Goal: Use online tool/utility: Utilize a website feature to perform a specific function

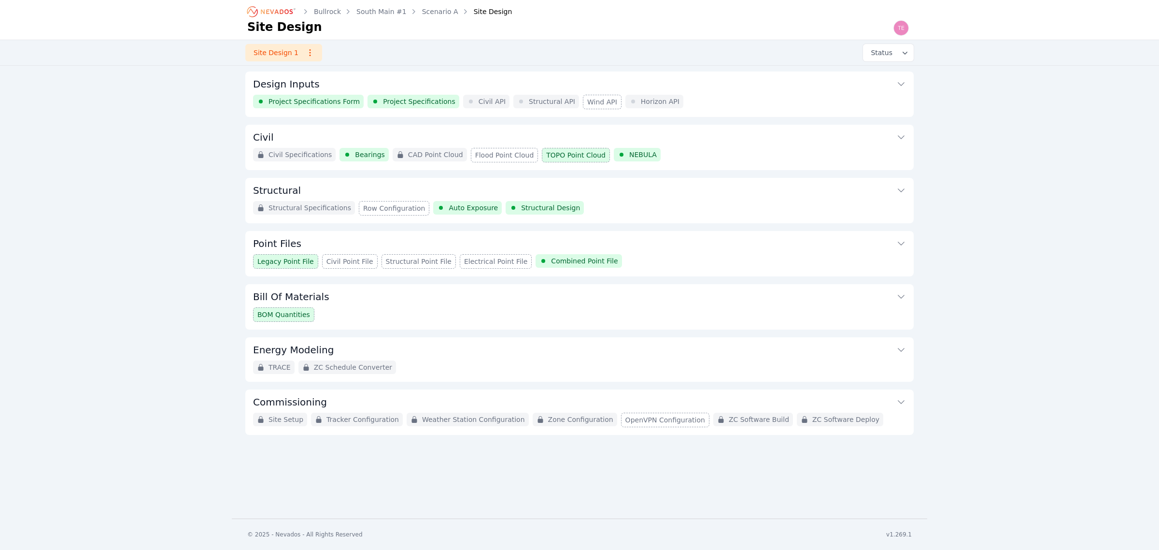
click at [635, 201] on div "Structural Specifications Row Configuration Auto Exposure Structural Design" at bounding box center [579, 208] width 653 height 14
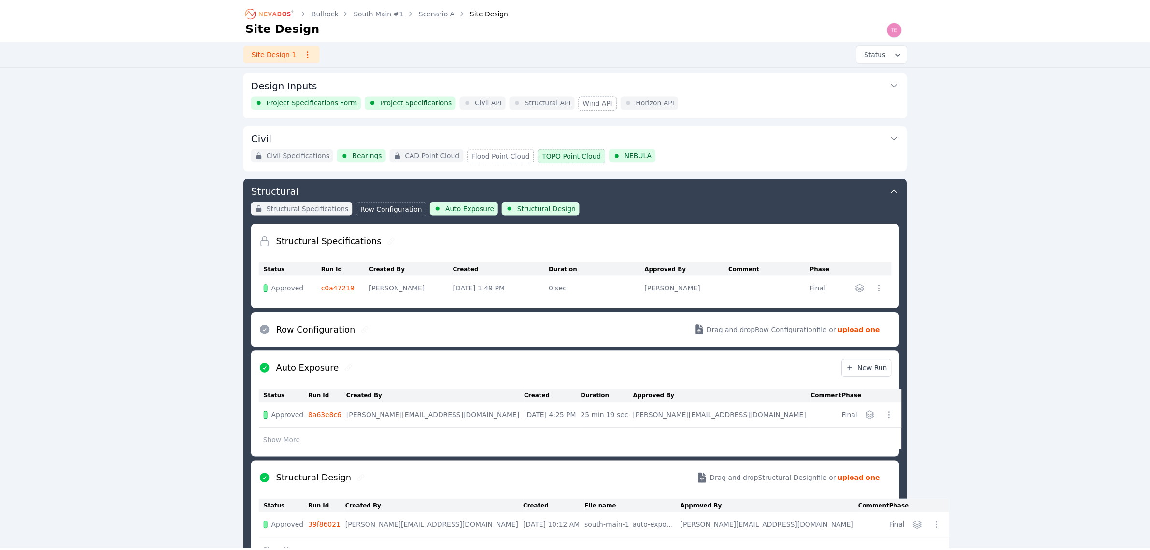
scroll to position [105, 0]
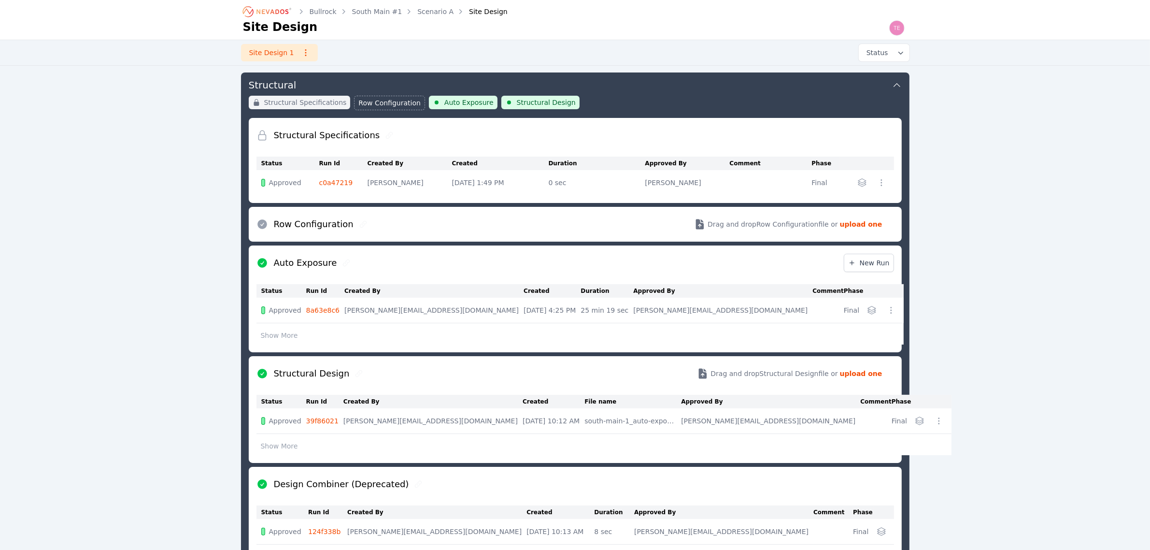
click at [276, 335] on button "Show More" at bounding box center [279, 335] width 46 height 18
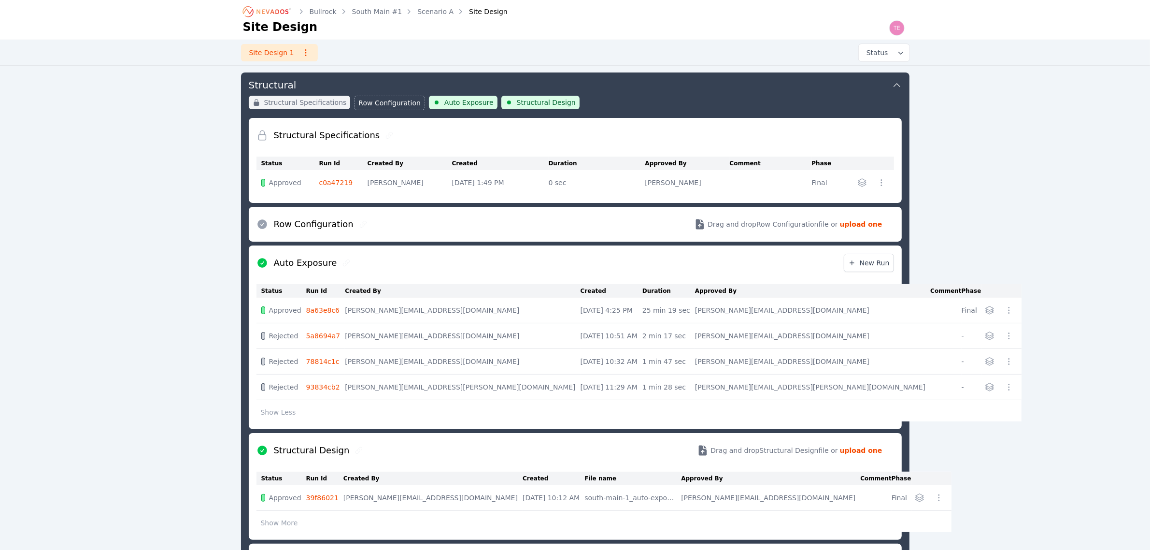
click at [340, 365] on link "78814c1c" at bounding box center [322, 361] width 33 height 8
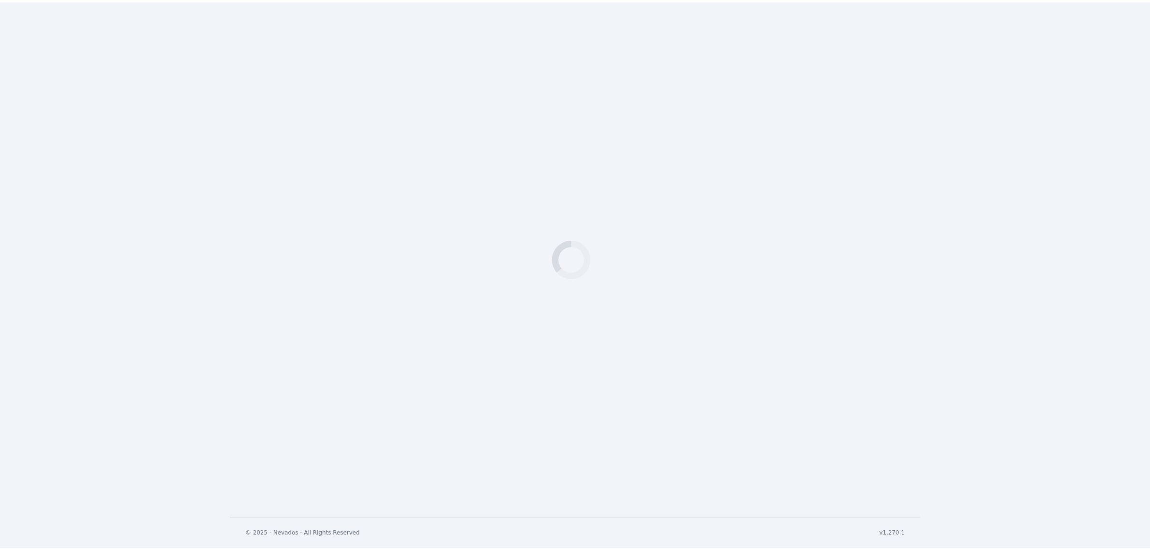
scroll to position [105, 0]
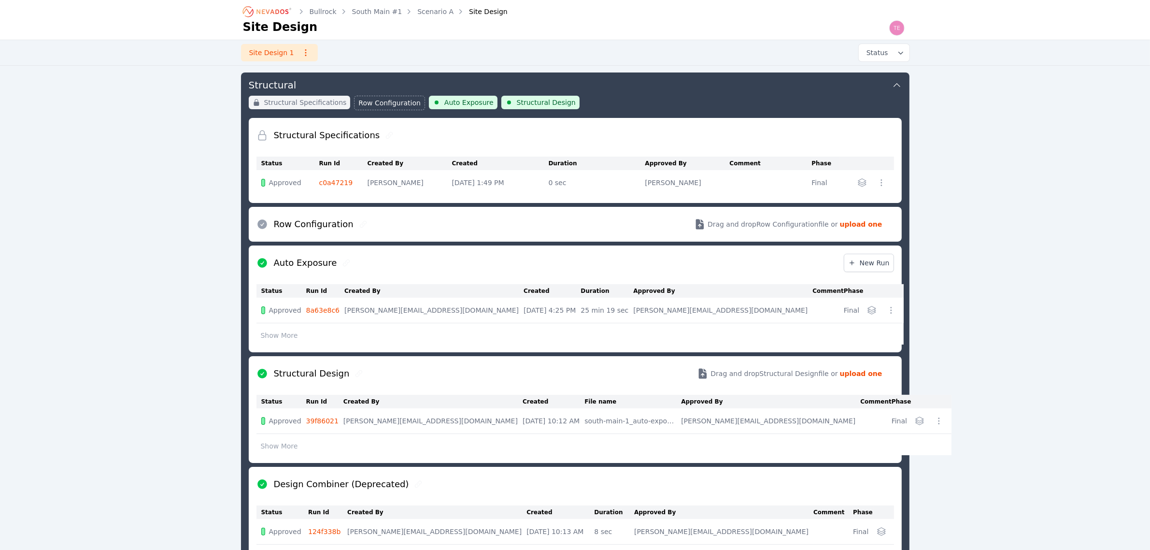
click at [286, 329] on button "Show More" at bounding box center [279, 335] width 46 height 18
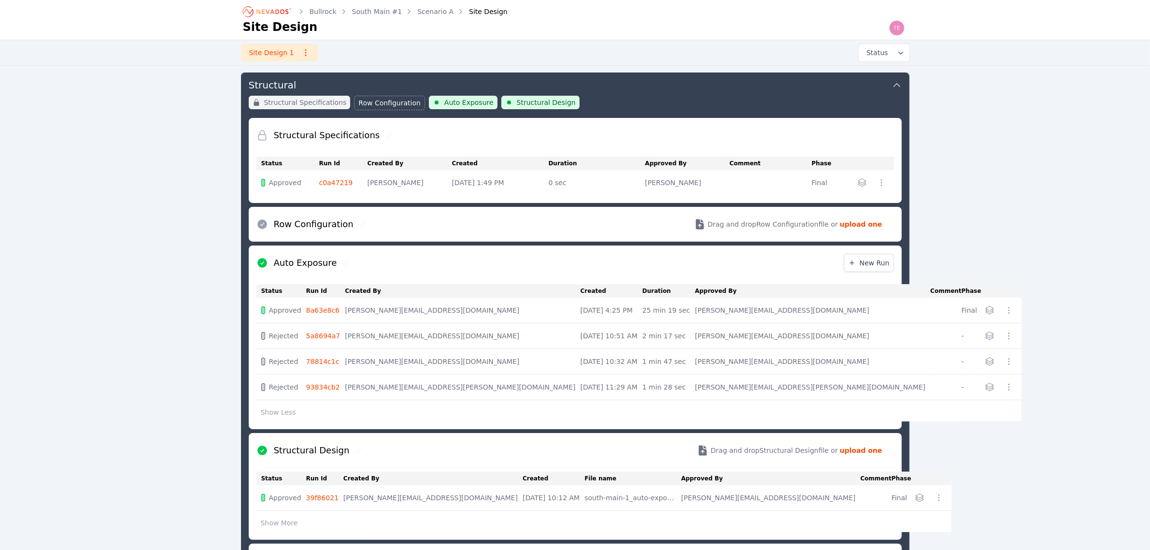
click at [336, 335] on link "5a8694a7" at bounding box center [323, 336] width 34 height 8
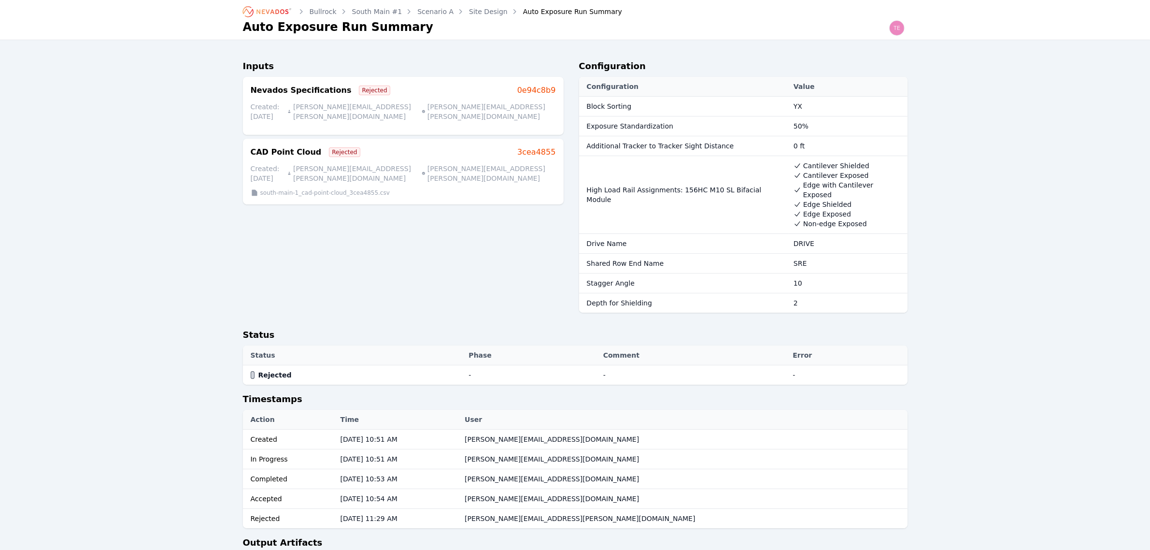
scroll to position [105, 0]
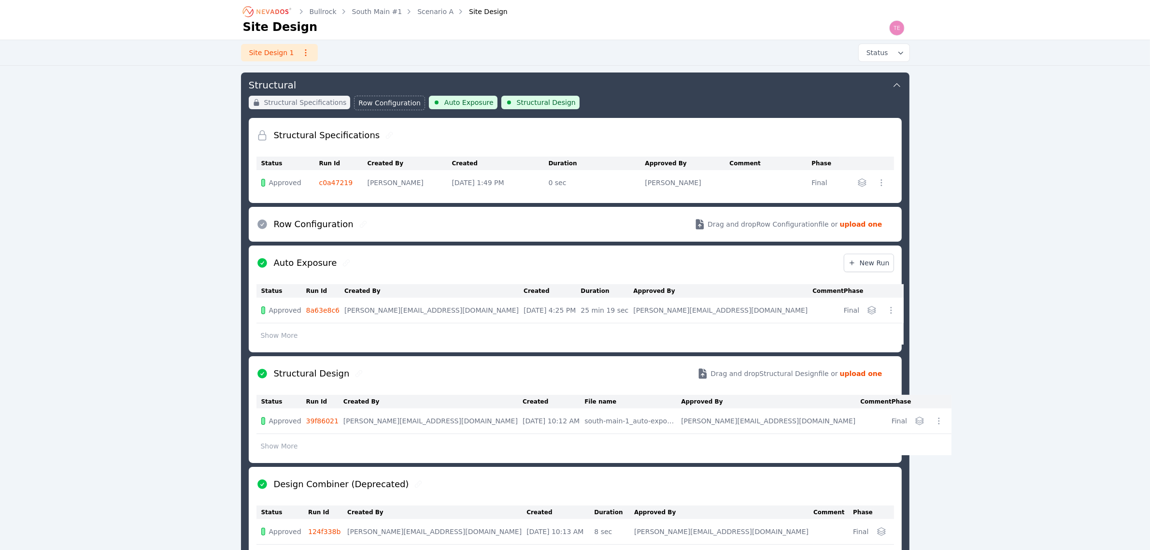
click at [281, 341] on button "Show More" at bounding box center [279, 335] width 46 height 18
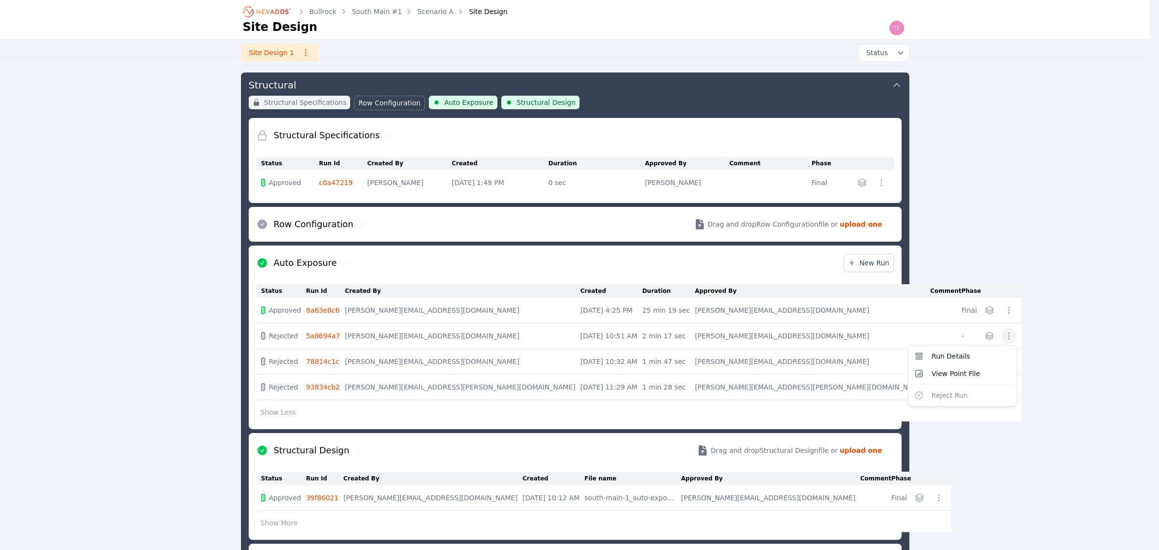
click at [1004, 340] on icon "button" at bounding box center [1009, 336] width 10 height 10
click at [991, 337] on div "Bullrock South Main #1 Scenario A Site Design Site Design Site Design 1 Status …" at bounding box center [575, 388] width 1150 height 986
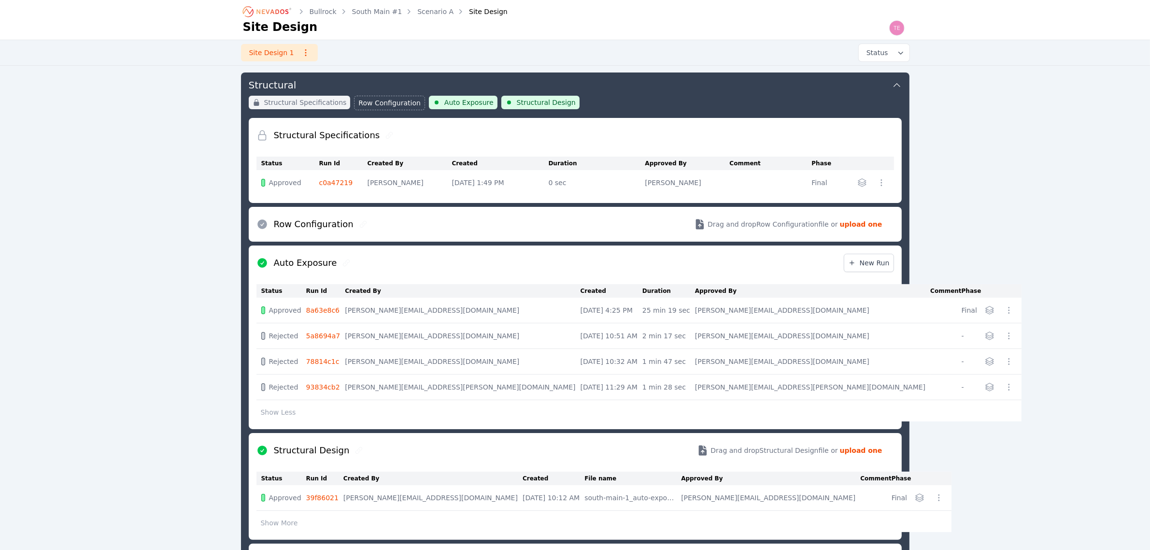
click at [334, 311] on link "8a63e8c6" at bounding box center [322, 310] width 33 height 8
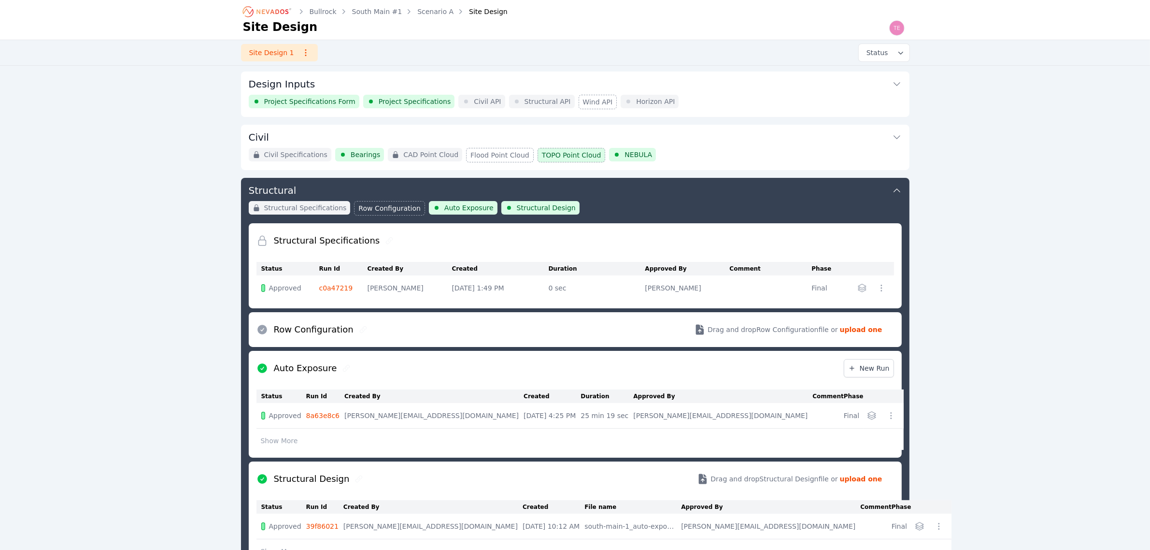
scroll to position [105, 0]
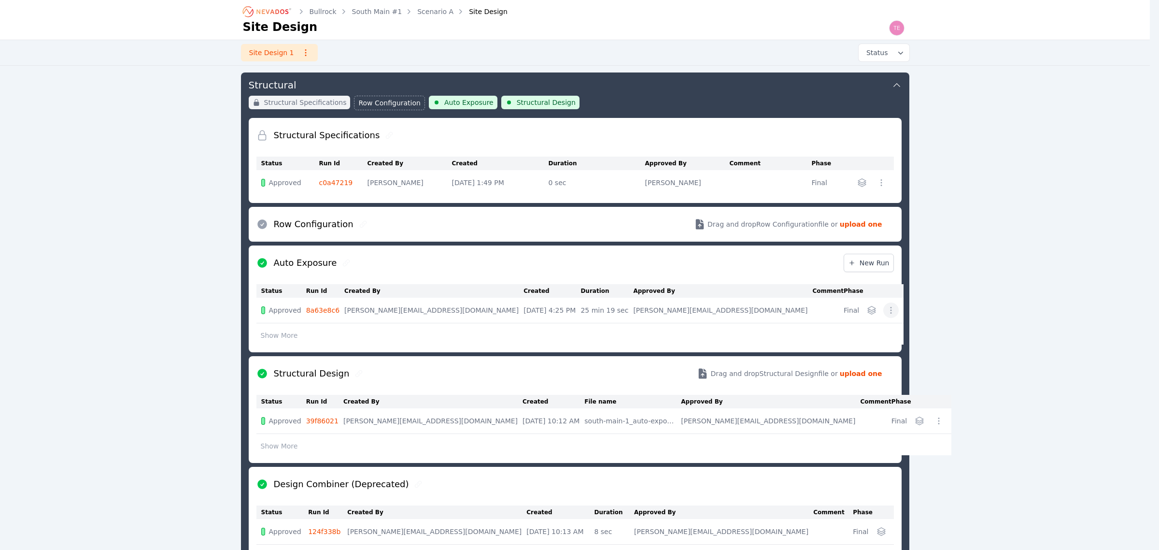
click at [889, 310] on button "button" at bounding box center [890, 309] width 15 height 15
click at [840, 367] on span "Re-Run module" at bounding box center [840, 370] width 52 height 10
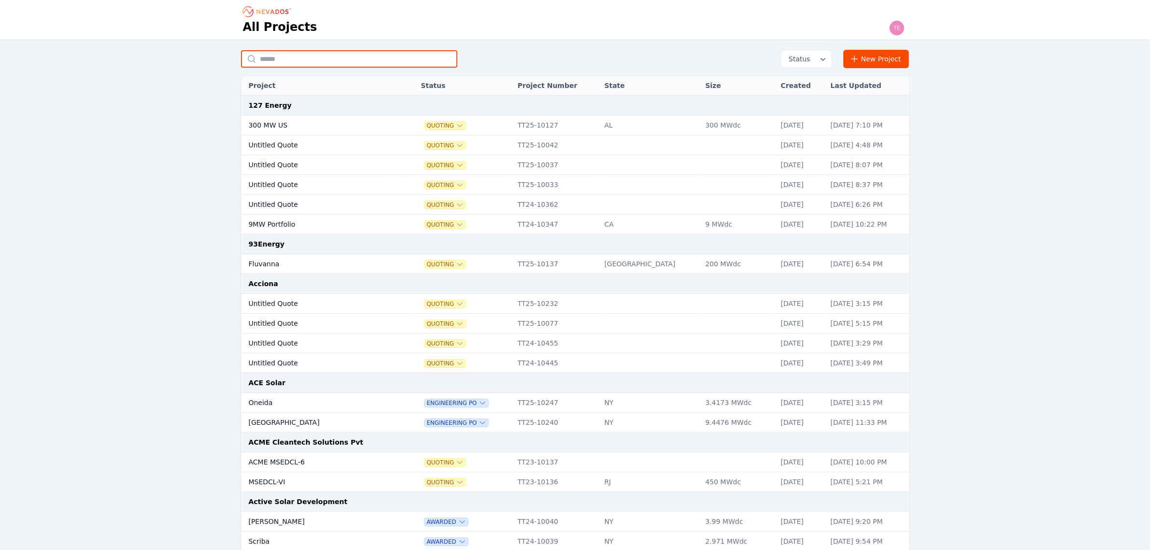
click at [291, 50] on input "text" at bounding box center [349, 58] width 216 height 17
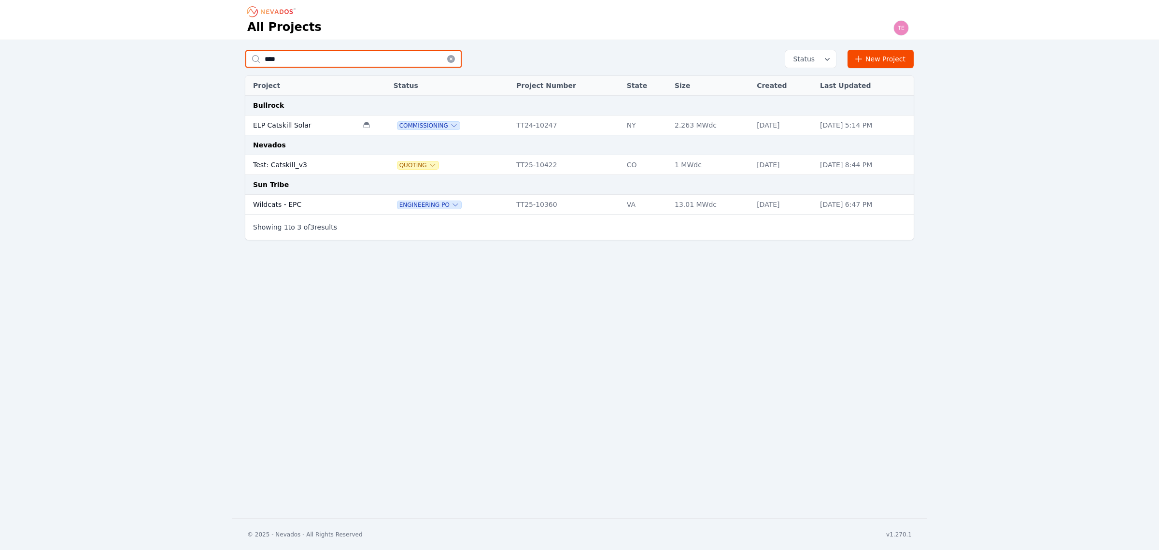
type input "****"
click at [323, 168] on td "Test: Catskill_v3" at bounding box center [301, 165] width 113 height 20
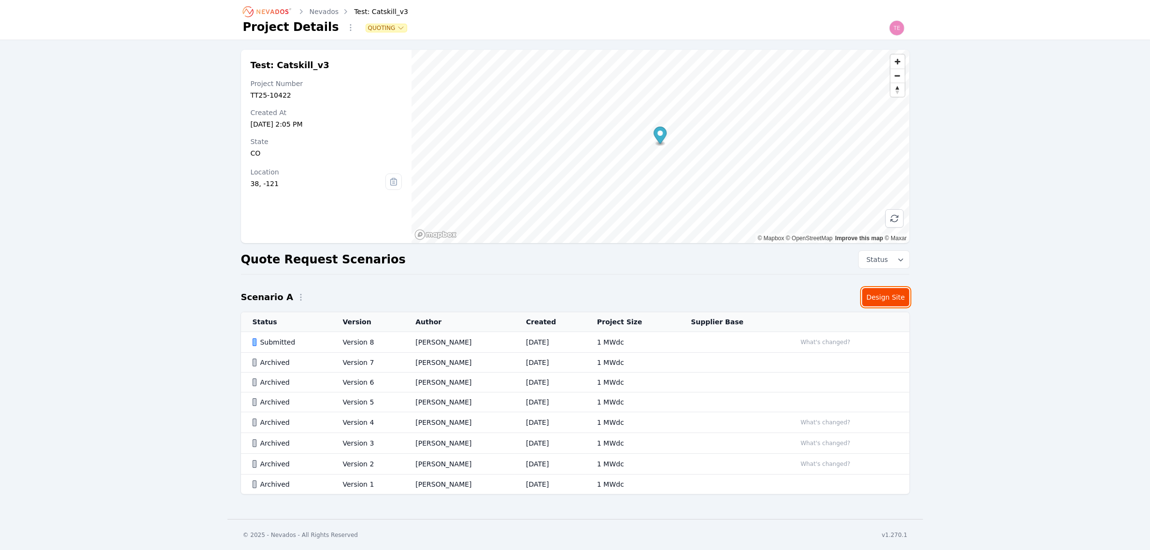
click at [892, 297] on link "Design Site" at bounding box center [885, 297] width 47 height 18
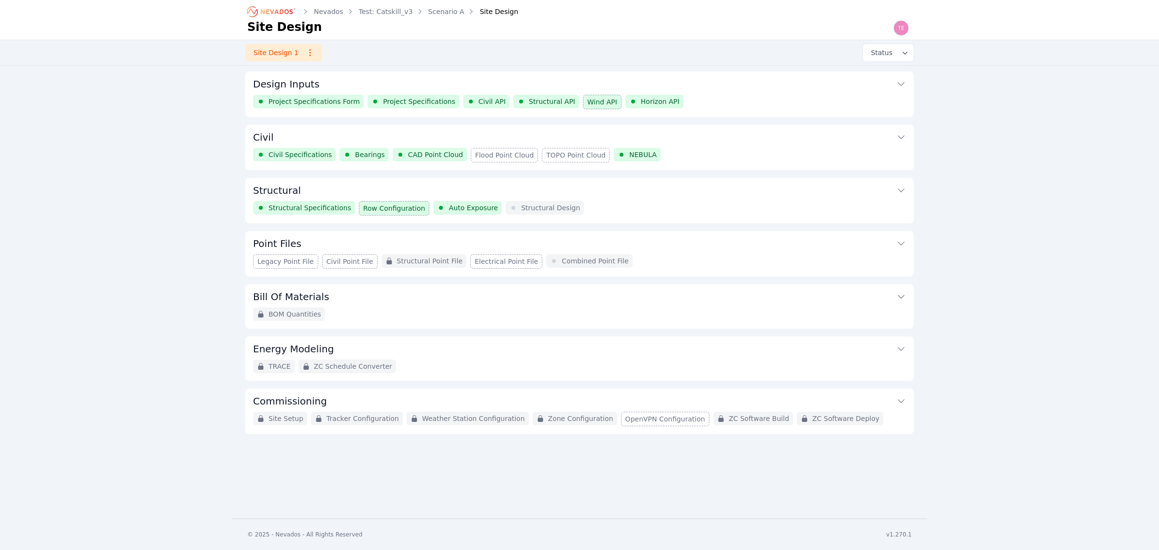
click at [701, 151] on div "Civil Specifications Bearings CAD Point Cloud Flood Point Cloud TOPO Point Clou…" at bounding box center [579, 155] width 653 height 14
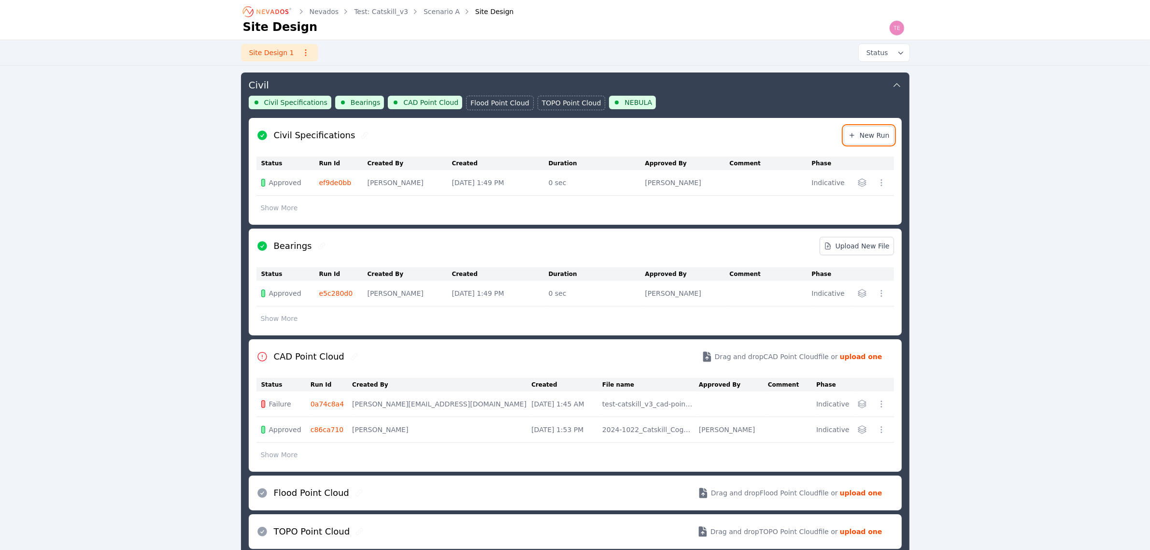
click at [885, 136] on span "New Run" at bounding box center [869, 135] width 42 height 10
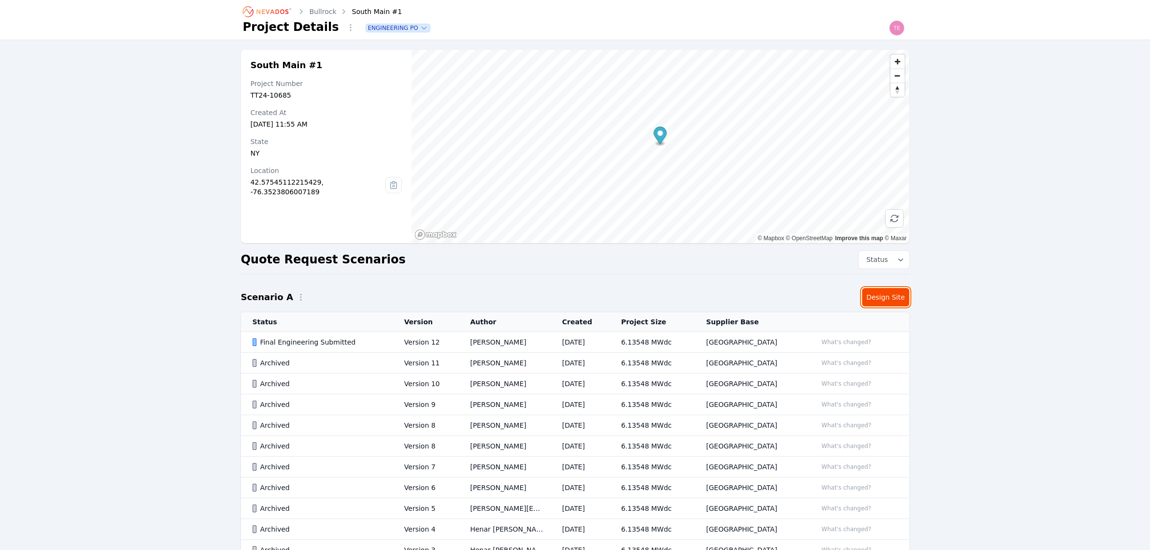
click at [876, 301] on link "Design Site" at bounding box center [885, 297] width 47 height 18
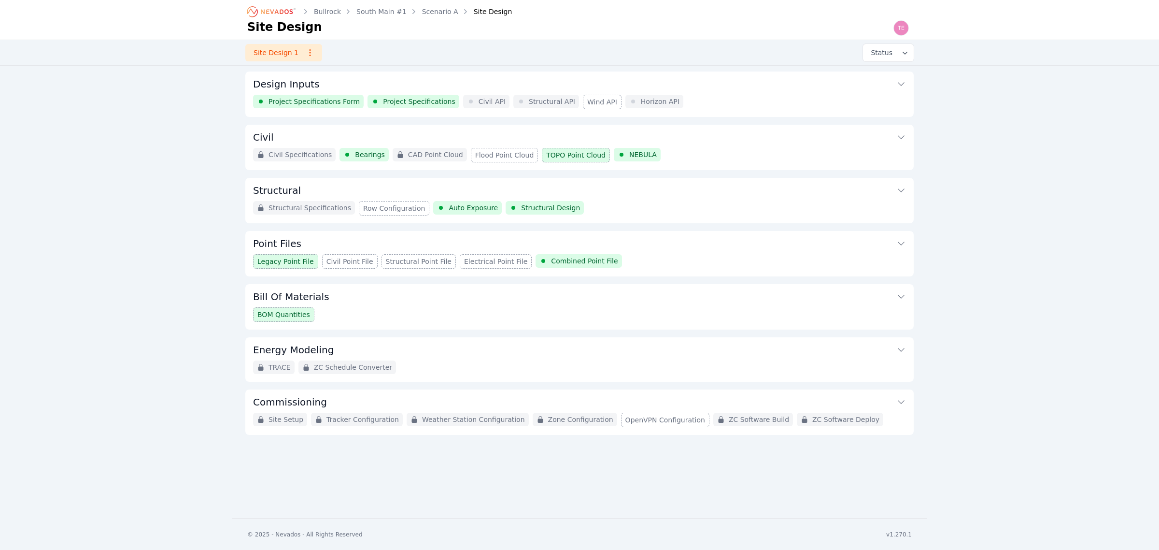
click at [750, 270] on div "Point Files Legacy Point File Civil Point File Structural Point File Electrical…" at bounding box center [579, 253] width 668 height 45
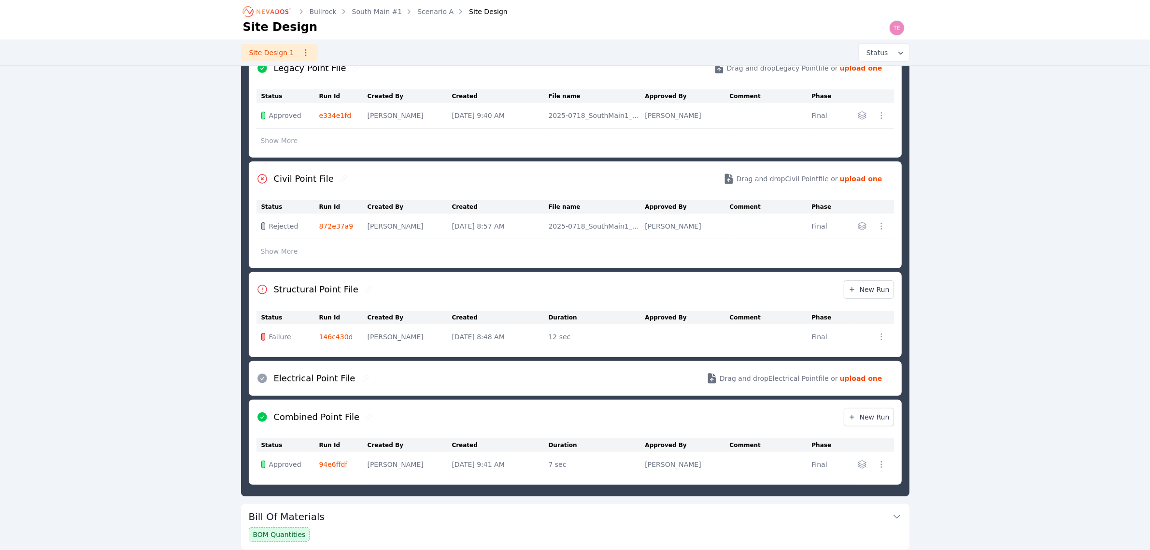
scroll to position [341, 0]
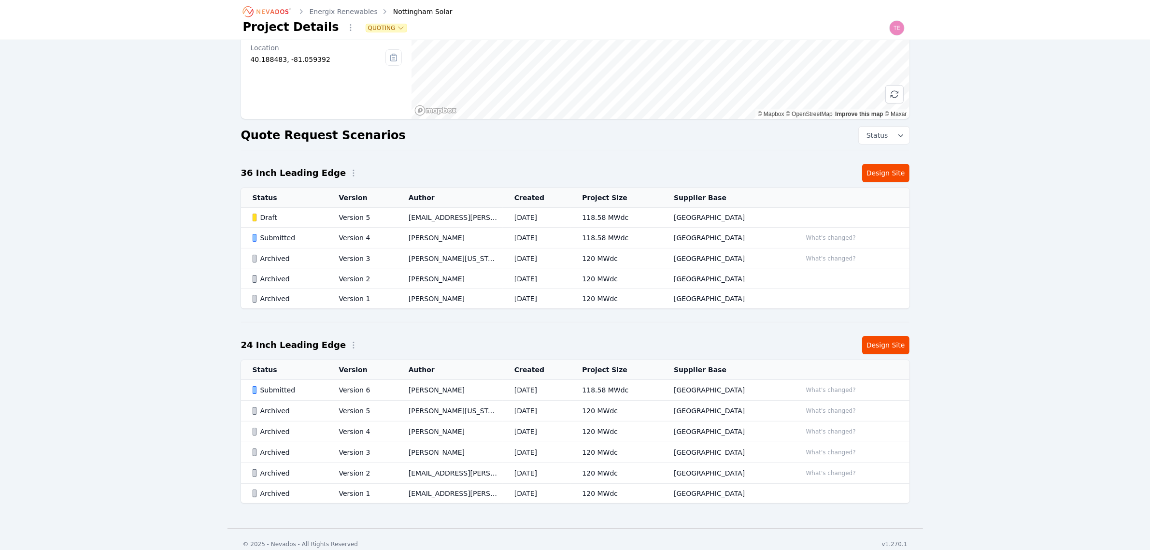
scroll to position [137, 0]
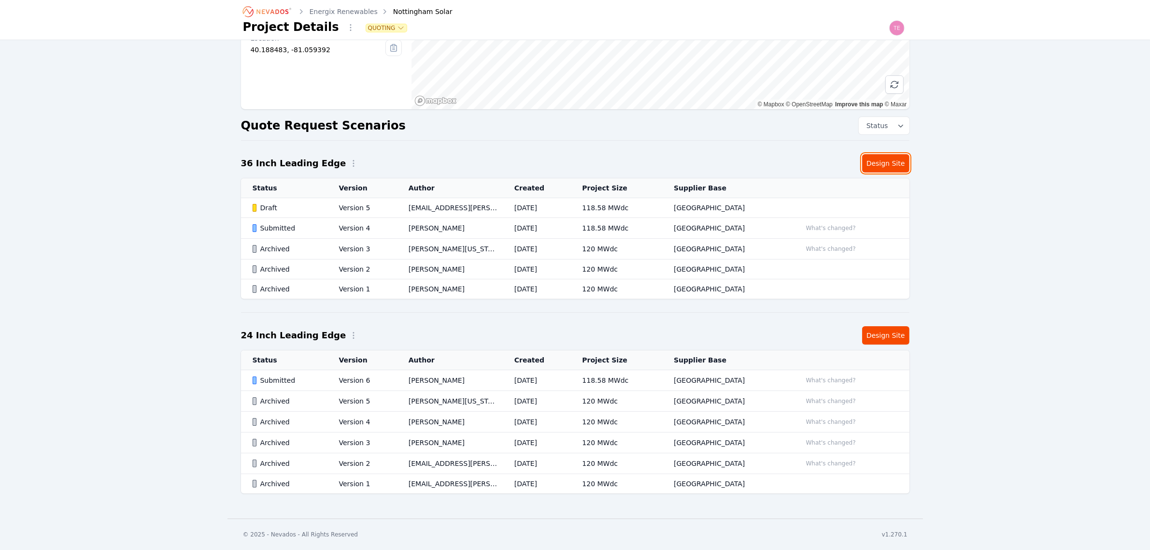
click at [882, 161] on link "Design Site" at bounding box center [885, 163] width 47 height 18
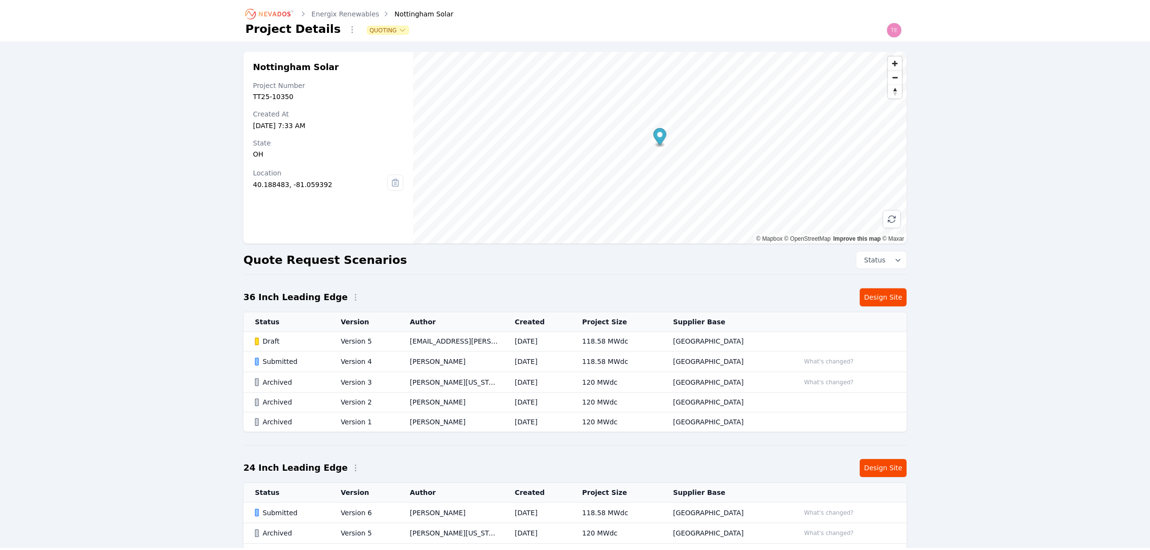
scroll to position [137, 0]
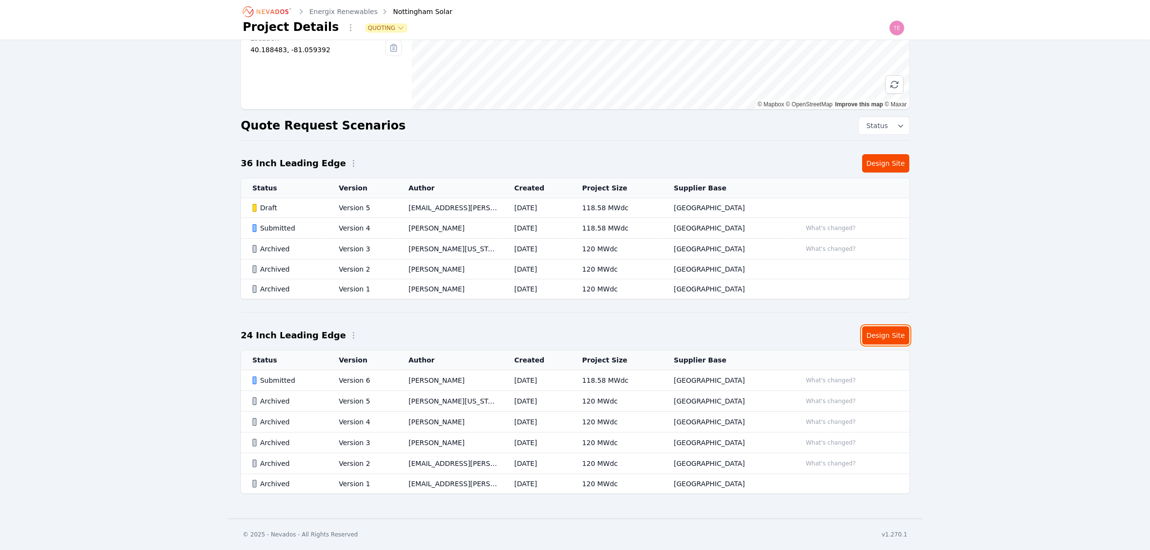
click at [893, 332] on link "Design Site" at bounding box center [885, 335] width 47 height 18
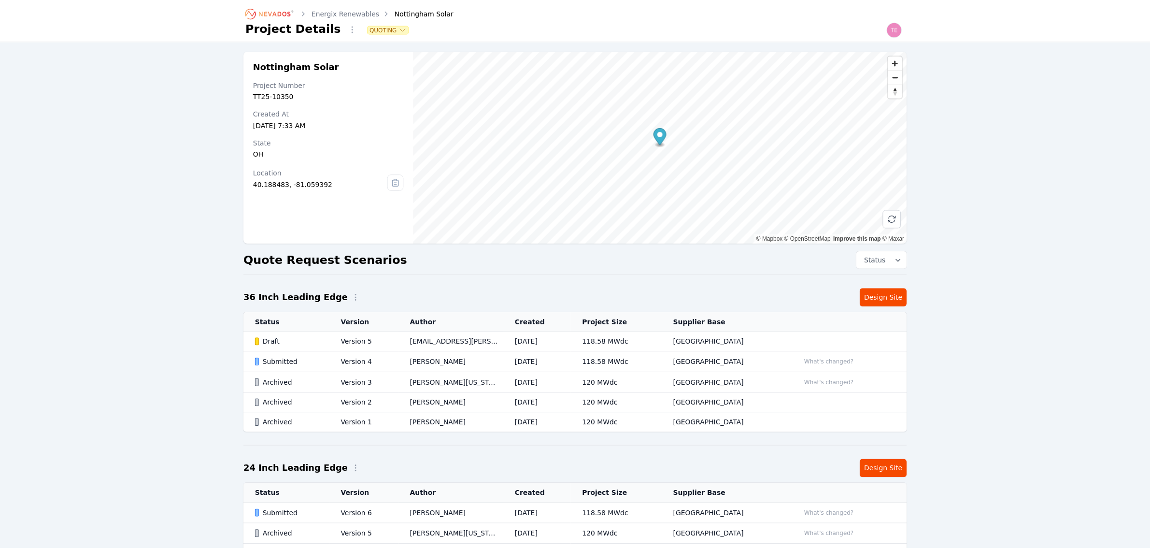
scroll to position [137, 0]
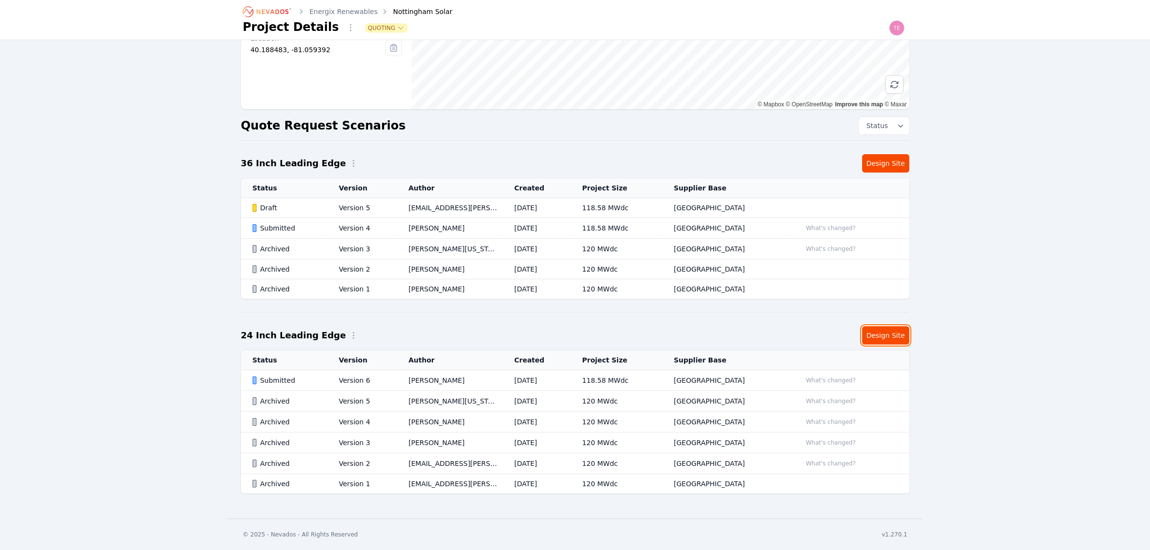
click at [897, 331] on link "Design Site" at bounding box center [885, 335] width 47 height 18
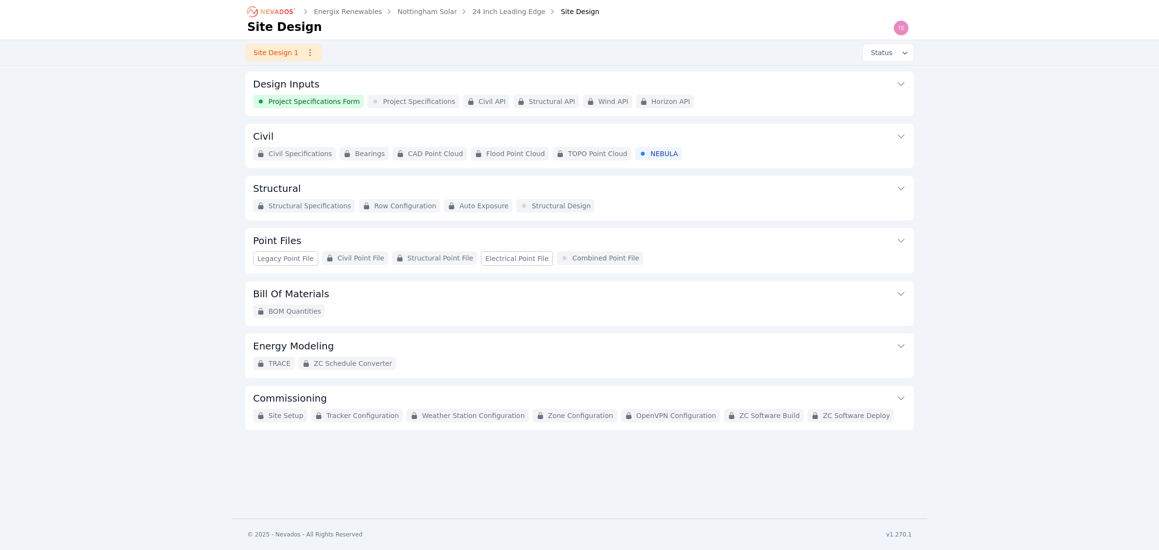
click at [733, 146] on button "Civil" at bounding box center [579, 135] width 653 height 23
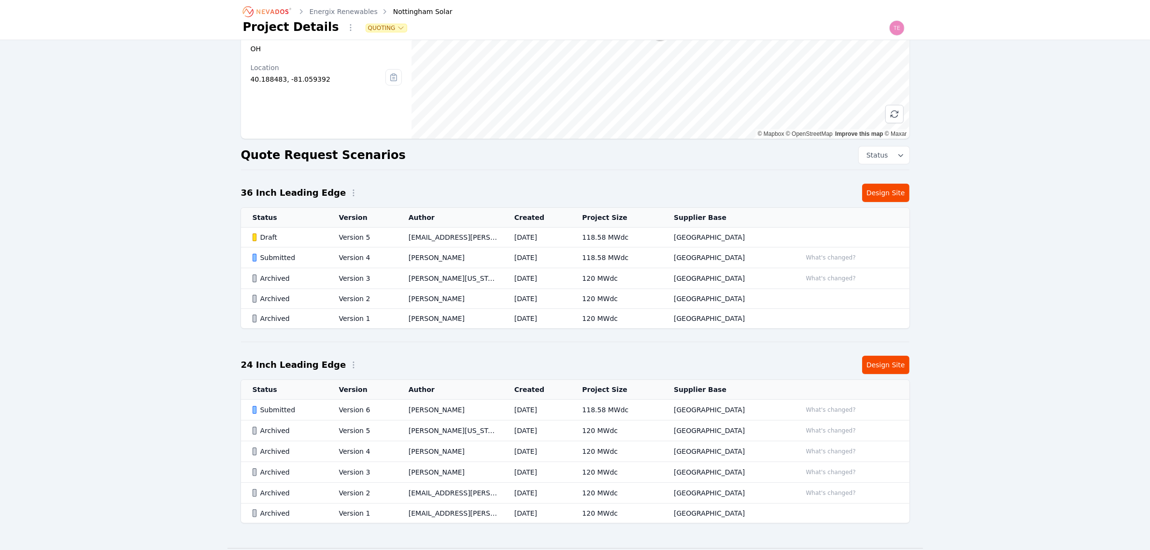
scroll to position [137, 0]
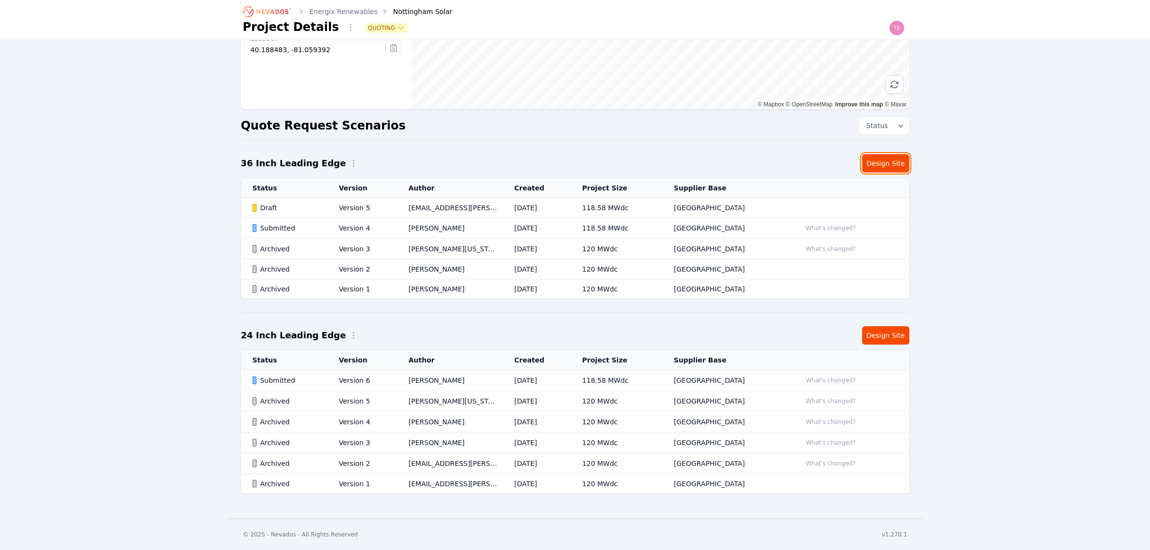
click at [892, 162] on link "Design Site" at bounding box center [885, 163] width 47 height 18
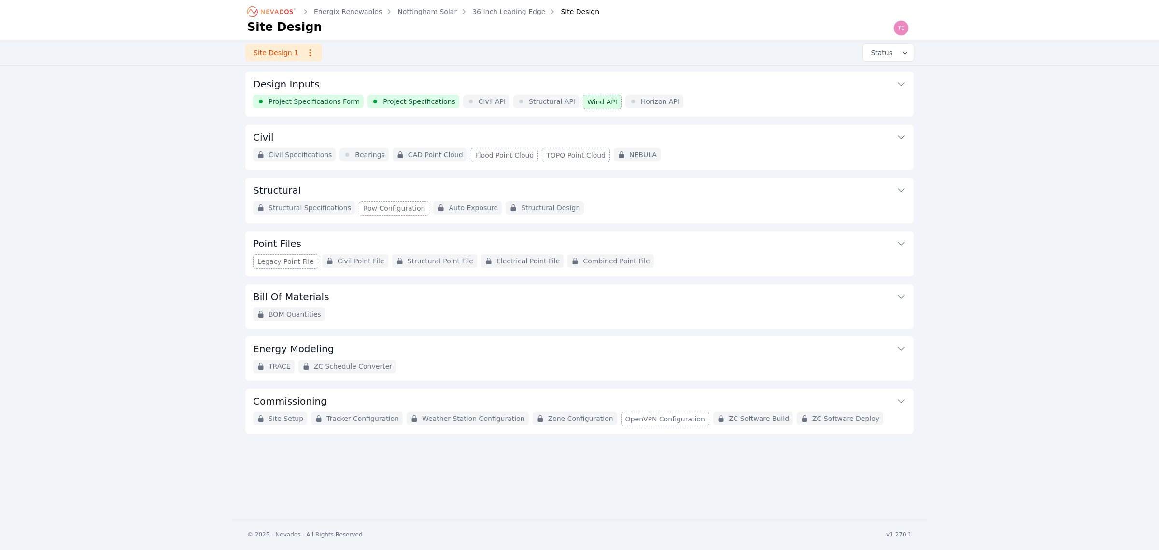
click at [706, 102] on div "Project Specifications Form Project Specifications Civil API Structural API Win…" at bounding box center [579, 102] width 653 height 14
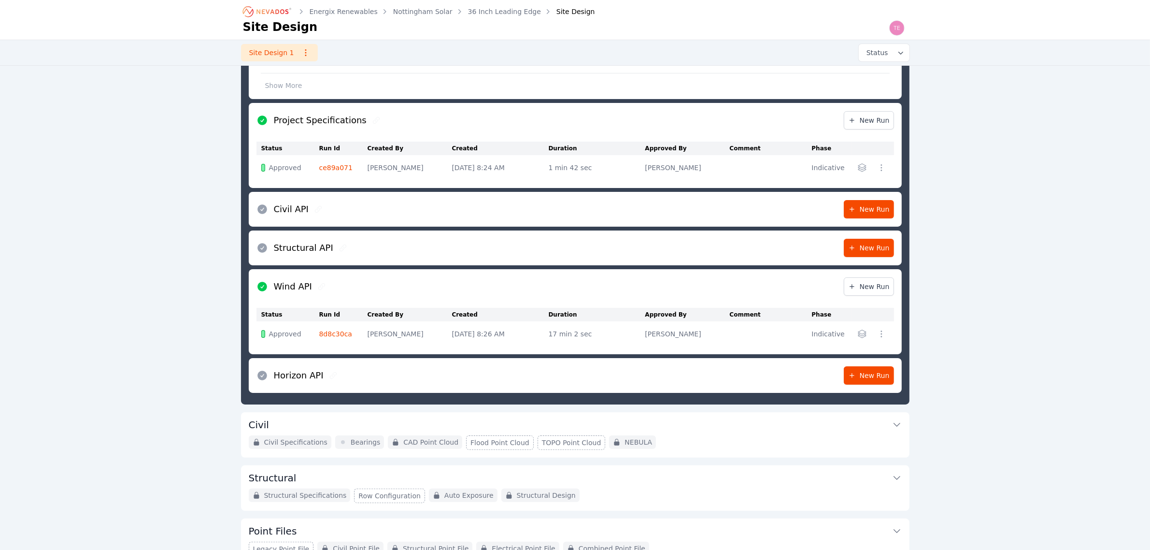
scroll to position [242, 0]
